Goal: Task Accomplishment & Management: Manage account settings

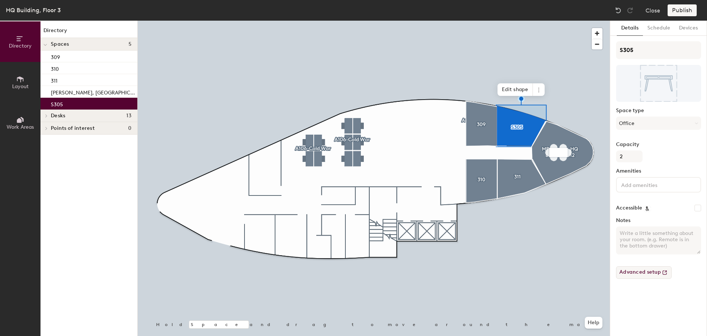
click at [650, 273] on button "Advanced setup" at bounding box center [644, 272] width 56 height 13
click at [657, 30] on button "Schedule" at bounding box center [659, 28] width 32 height 15
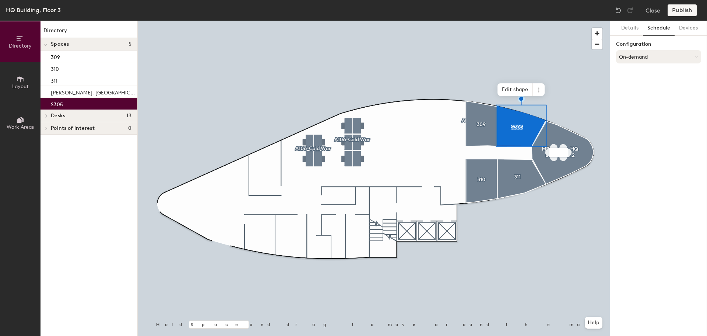
click at [653, 53] on button "On-demand" at bounding box center [658, 56] width 85 height 13
click at [659, 98] on icon at bounding box center [658, 97] width 4 height 4
click at [649, 54] on button "Request-only" at bounding box center [658, 56] width 85 height 13
click at [637, 73] on div "On-demand" at bounding box center [659, 75] width 84 height 11
click at [17, 123] on icon at bounding box center [20, 120] width 8 height 8
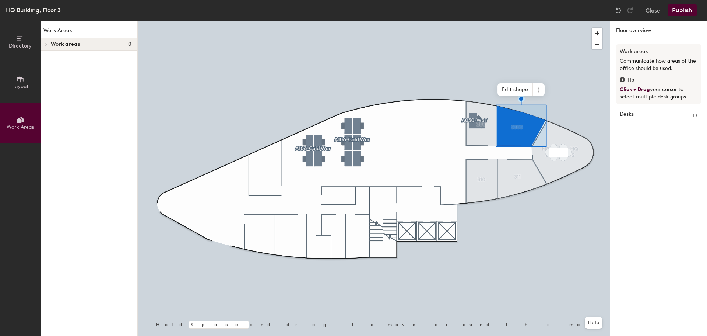
click at [48, 45] on span at bounding box center [46, 44] width 6 height 4
click at [21, 79] on icon at bounding box center [20, 79] width 7 height 6
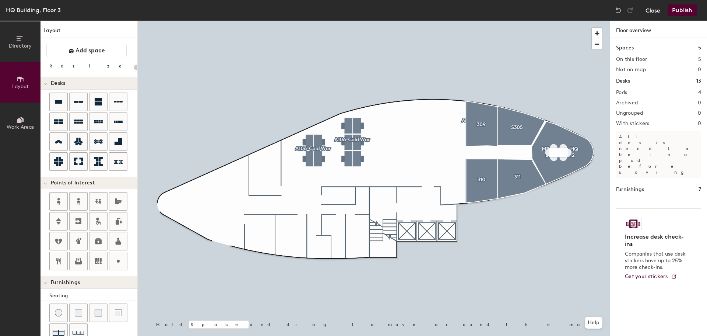
click at [650, 11] on button "Close" at bounding box center [653, 10] width 15 height 12
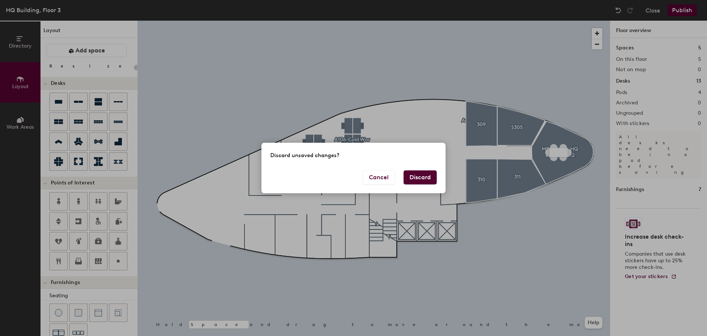
click at [422, 176] on button "Discard" at bounding box center [420, 177] width 33 height 14
type input "20"
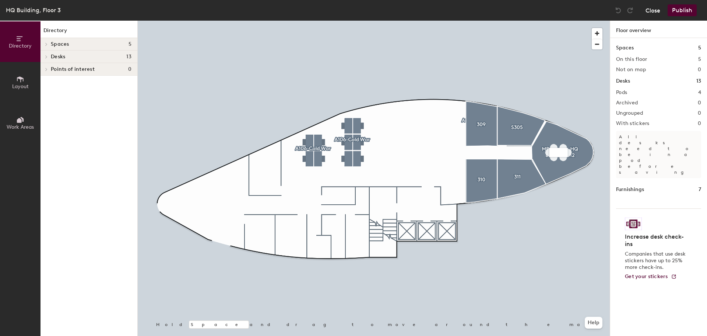
click at [651, 10] on button "Close" at bounding box center [653, 10] width 15 height 12
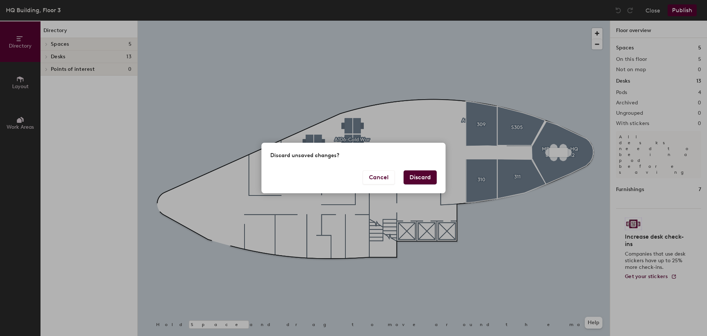
click at [419, 172] on button "Discard" at bounding box center [420, 177] width 33 height 14
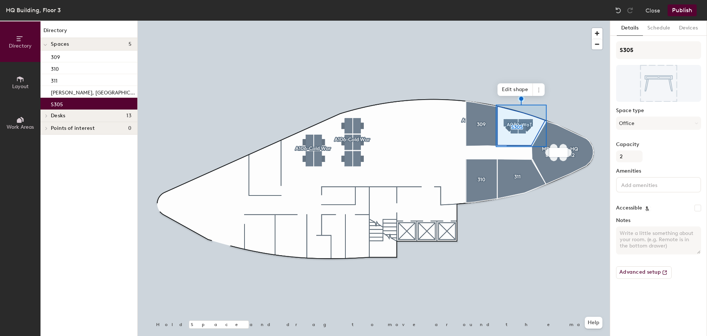
click at [48, 116] on span at bounding box center [46, 116] width 6 height 4
click at [47, 152] on icon at bounding box center [46, 153] width 3 height 4
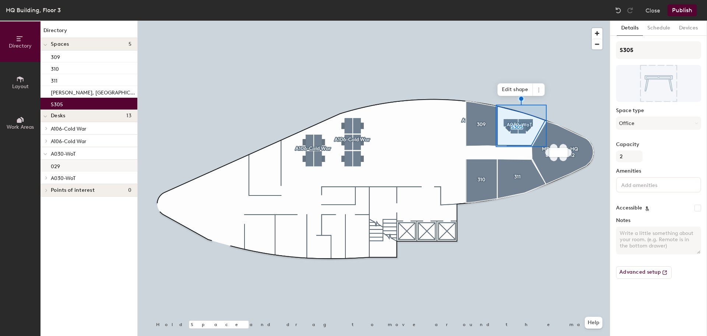
click at [52, 166] on p "029" at bounding box center [55, 165] width 9 height 8
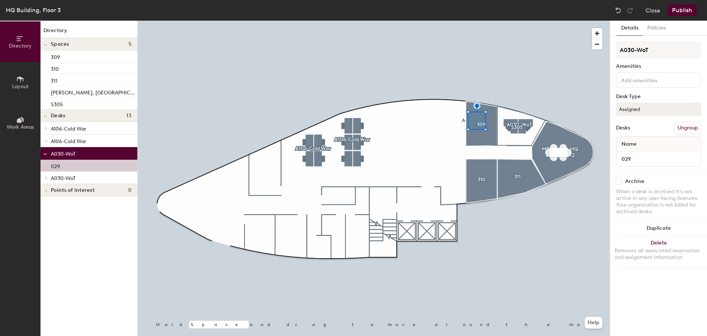
click at [47, 178] on icon at bounding box center [46, 178] width 3 height 4
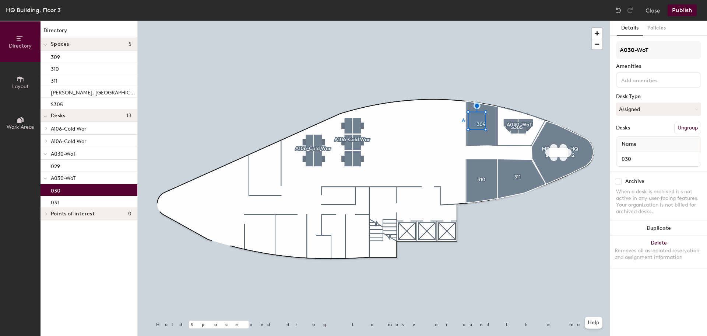
click at [63, 189] on div "030" at bounding box center [89, 190] width 97 height 12
click at [64, 200] on div "031" at bounding box center [89, 202] width 97 height 12
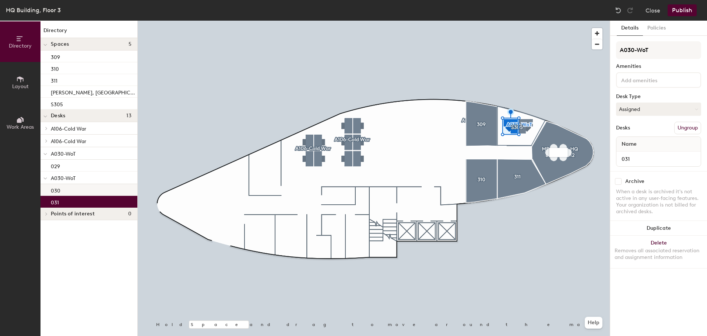
click at [67, 190] on div "030" at bounding box center [89, 190] width 97 height 12
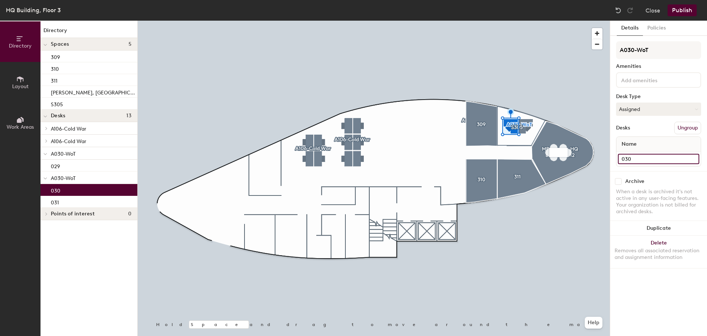
click at [621, 157] on input "030" at bounding box center [658, 159] width 81 height 10
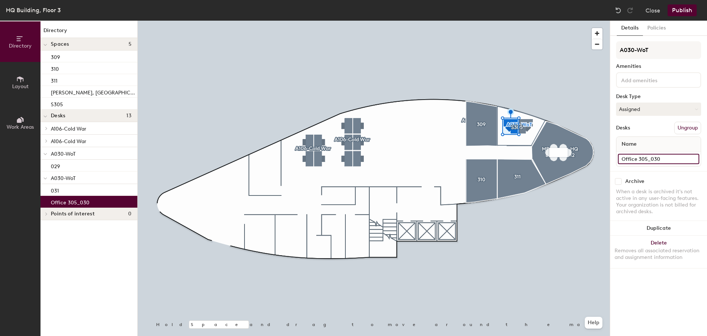
type input "Office 305_D030"
drag, startPoint x: 639, startPoint y: 160, endPoint x: 625, endPoint y: 160, distance: 13.6
click at [625, 160] on input "Office 305_D030" at bounding box center [658, 159] width 81 height 10
type input "R305, D030"
click at [678, 9] on button "Publish" at bounding box center [682, 10] width 29 height 12
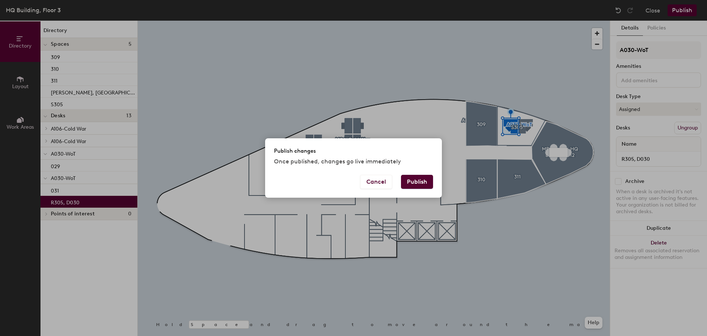
click at [416, 184] on button "Publish" at bounding box center [417, 182] width 32 height 14
